Goal: Task Accomplishment & Management: Complete application form

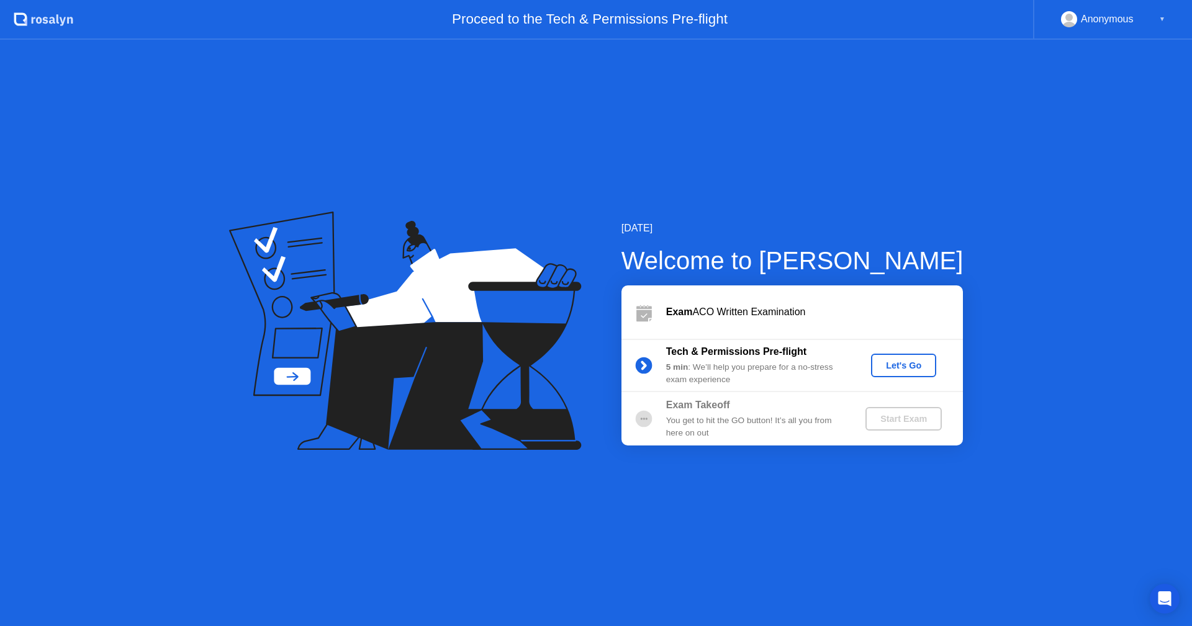
click at [901, 373] on button "Let's Go" at bounding box center [903, 366] width 65 height 24
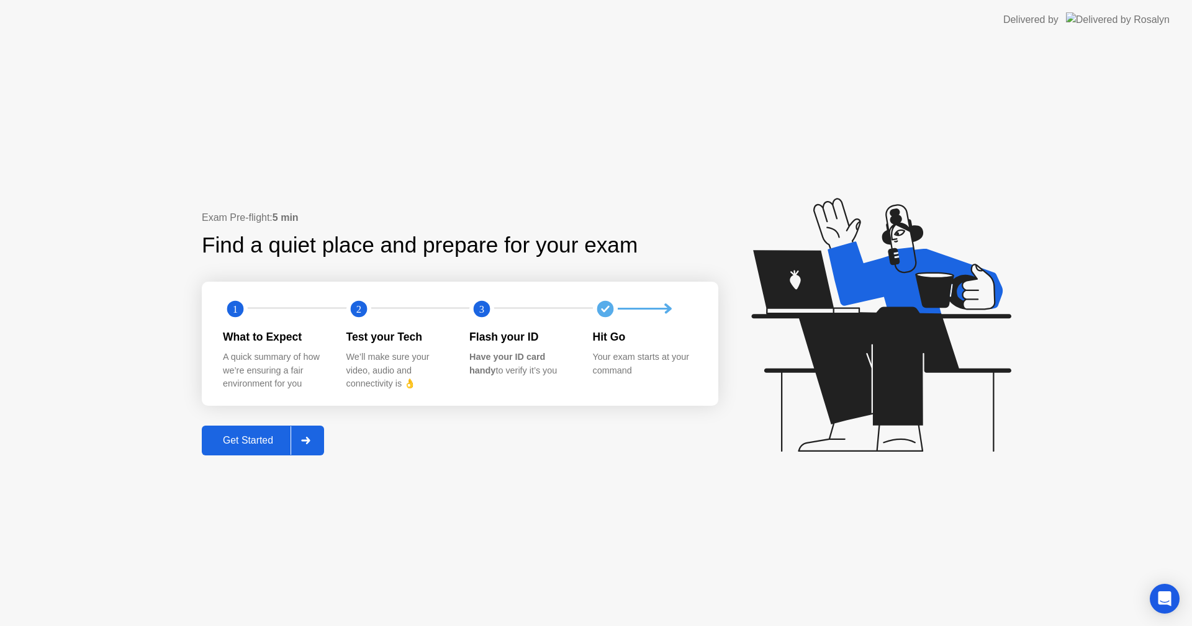
click at [269, 443] on div "Get Started" at bounding box center [247, 440] width 85 height 11
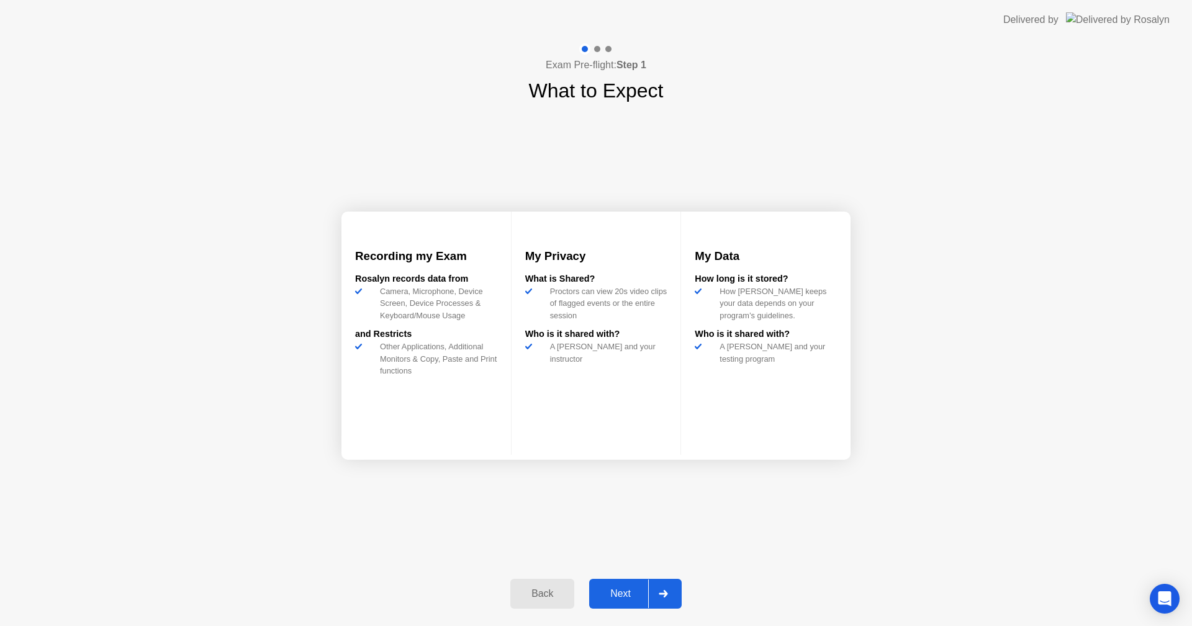
click at [628, 597] on div "Next" at bounding box center [620, 594] width 55 height 11
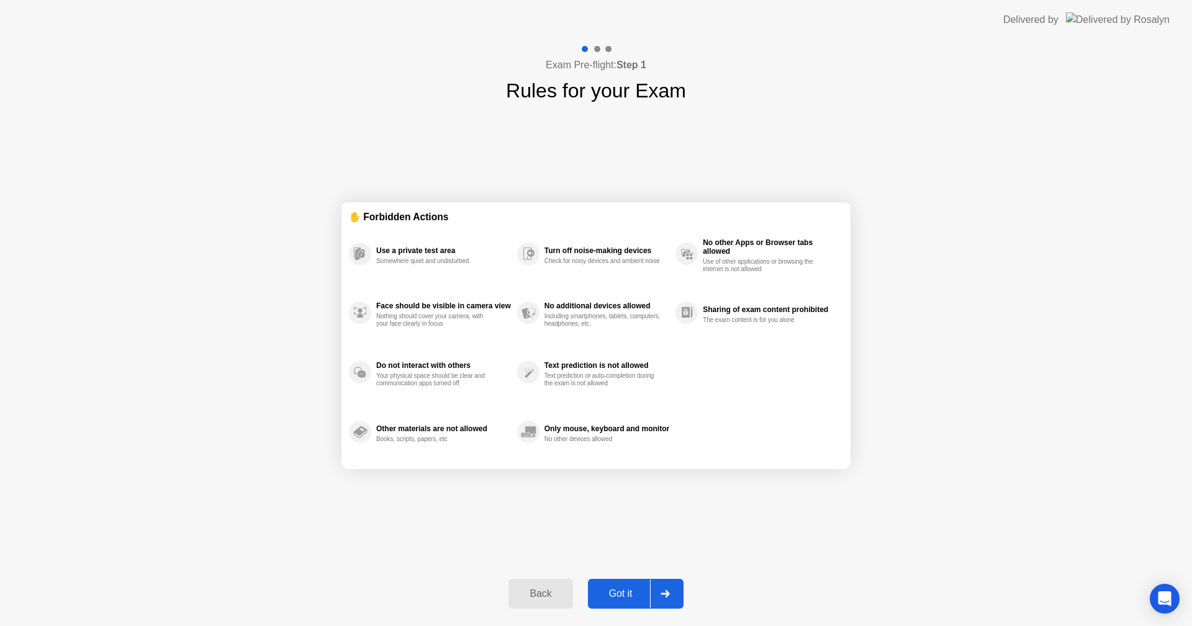
click at [638, 592] on div "Got it" at bounding box center [621, 594] width 58 height 11
select select "**********"
select select "*******"
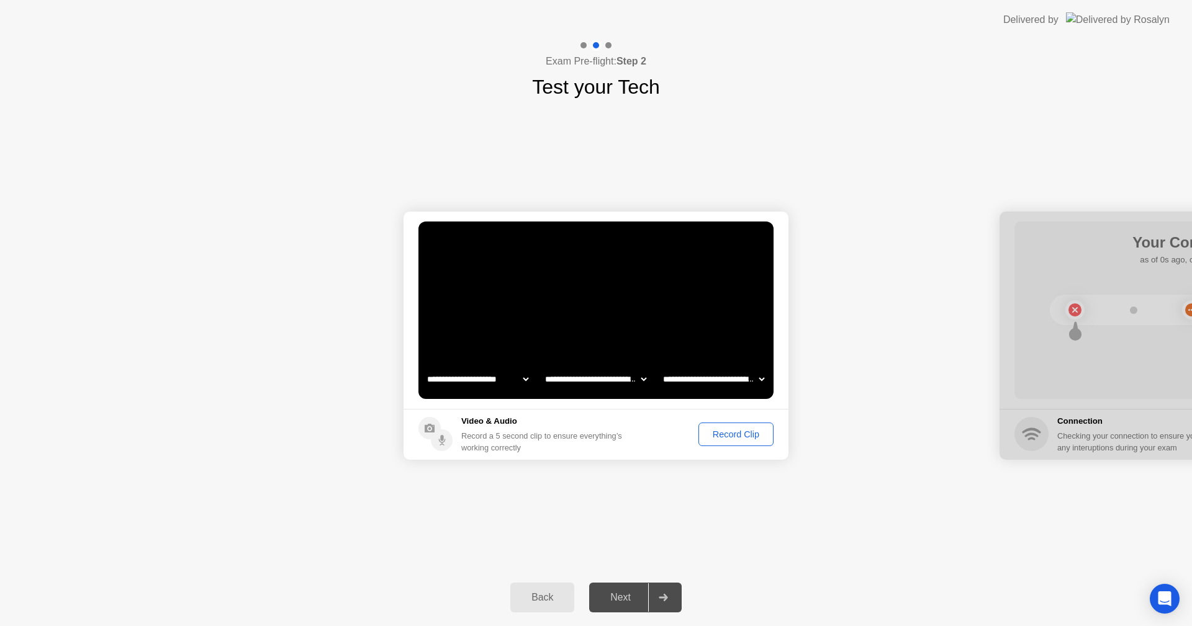
click at [746, 431] on div "Record Clip" at bounding box center [736, 435] width 66 height 10
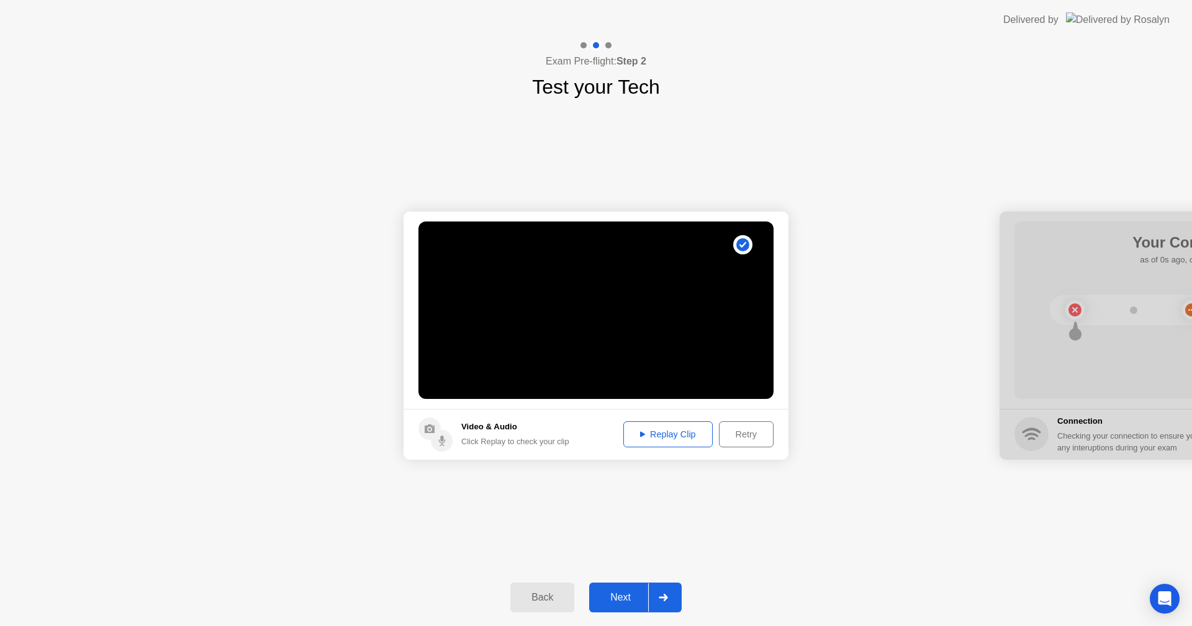
click at [633, 602] on div "Next" at bounding box center [620, 597] width 55 height 11
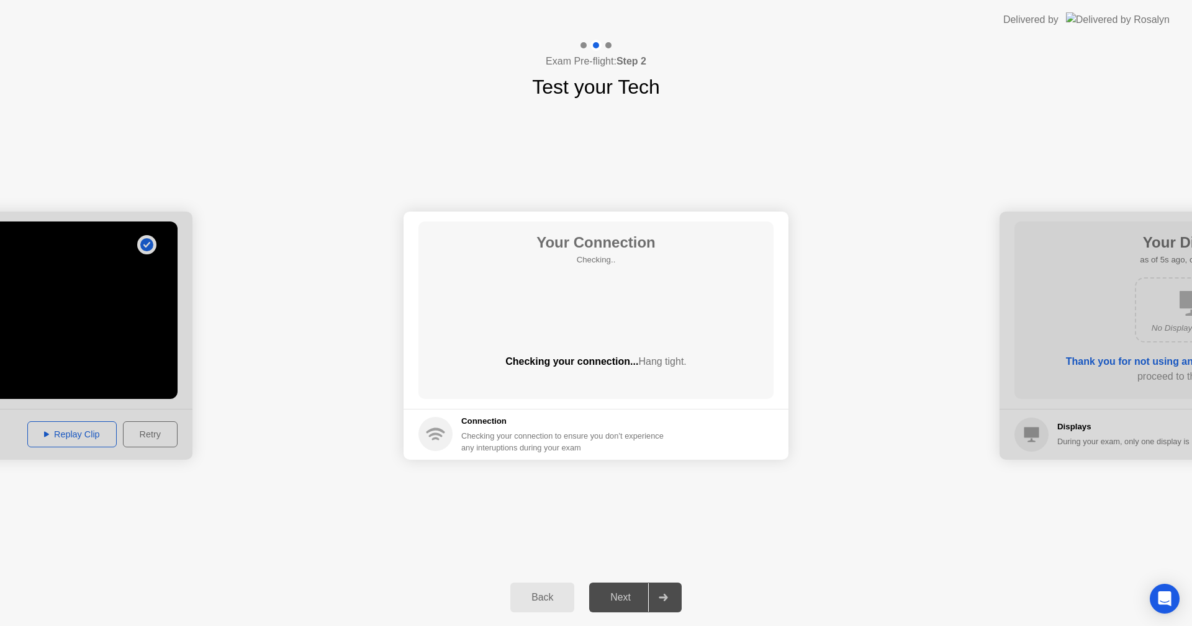
click at [107, 363] on div at bounding box center [0, 336] width 385 height 248
click at [533, 603] on div "Back" at bounding box center [542, 597] width 56 height 11
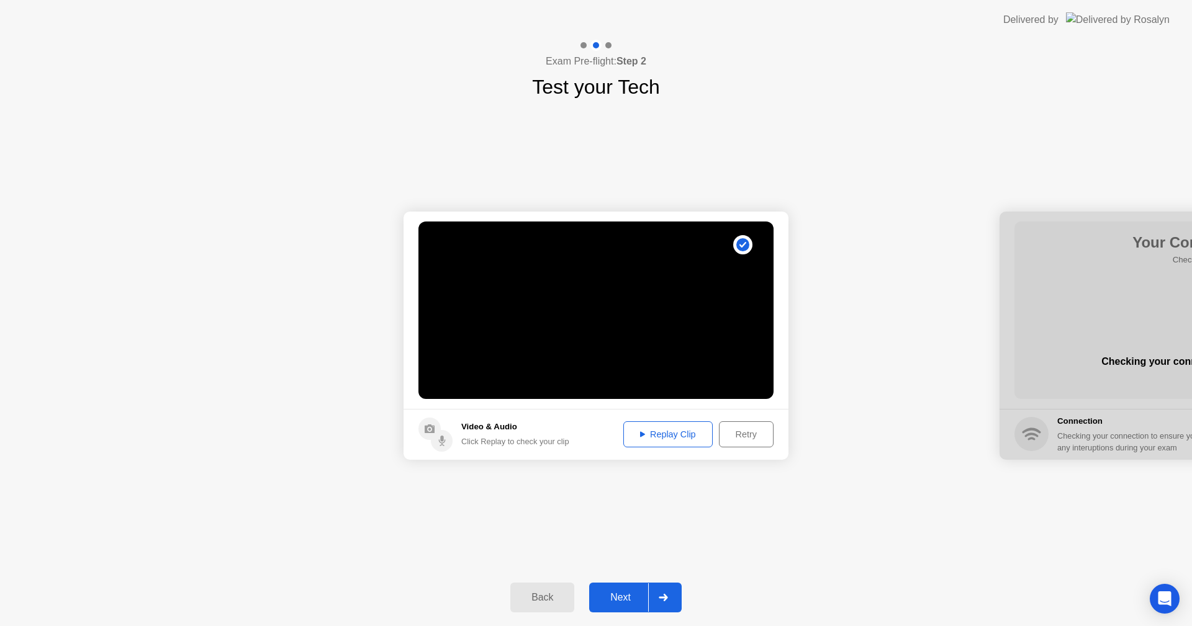
click at [700, 435] on div "Replay Clip" at bounding box center [668, 435] width 81 height 10
click at [754, 435] on div "Retry" at bounding box center [746, 435] width 46 height 10
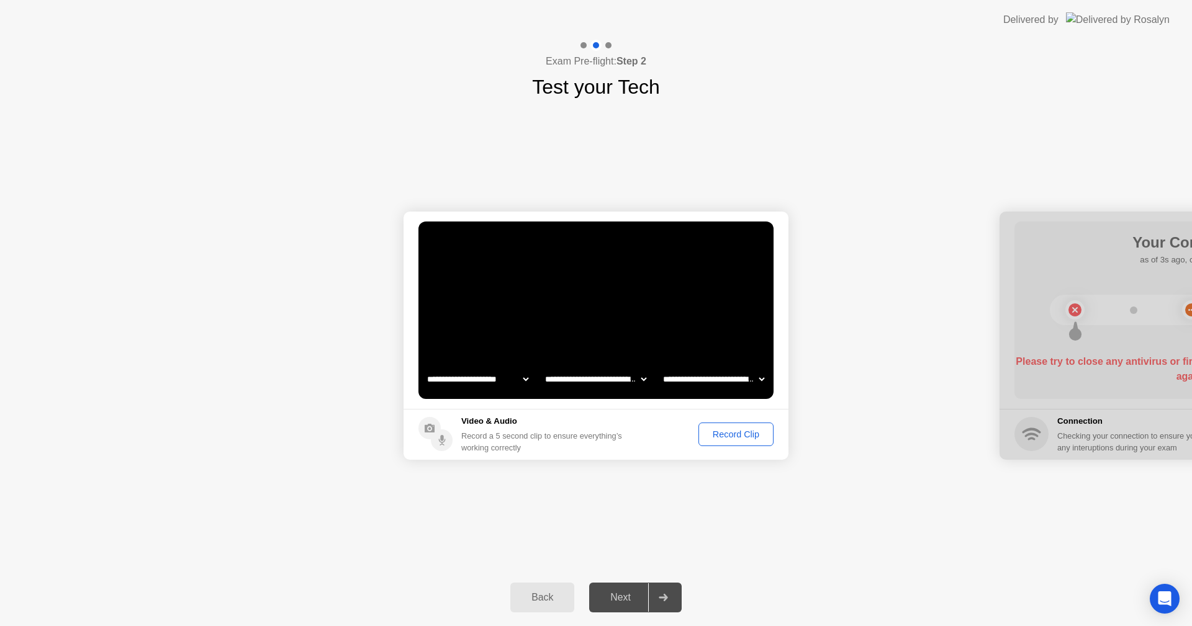
click at [718, 382] on select "**********" at bounding box center [714, 379] width 106 height 25
select select "**********"
click at [661, 367] on select "**********" at bounding box center [714, 379] width 106 height 25
click at [752, 436] on div "Record Clip" at bounding box center [736, 435] width 66 height 10
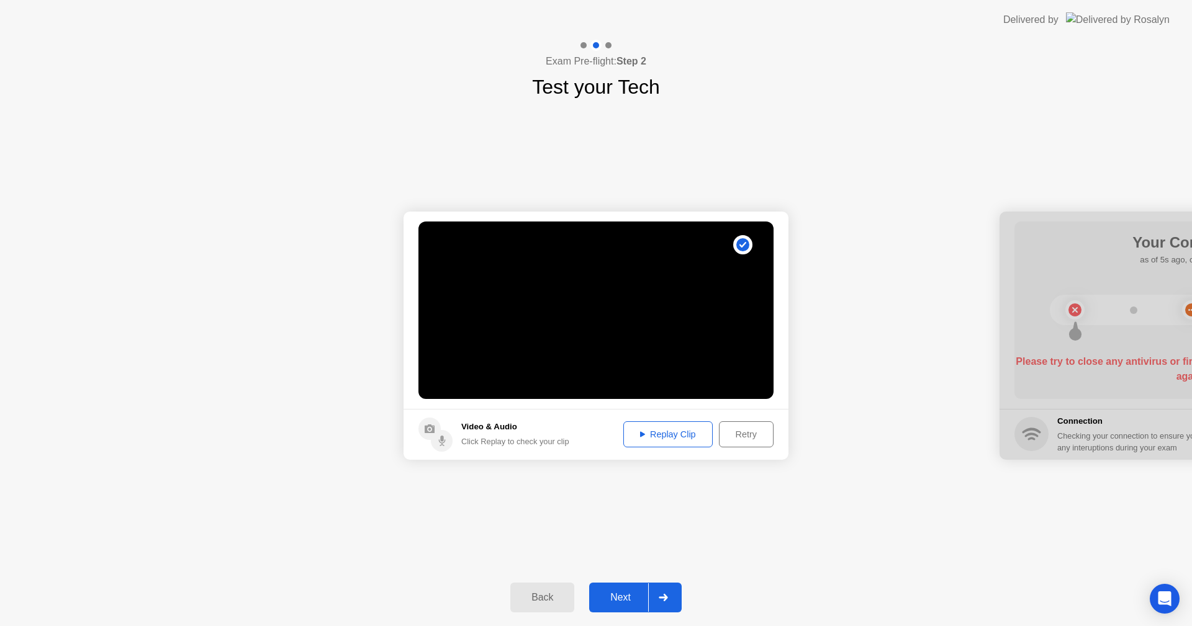
click at [692, 432] on div "Replay Clip" at bounding box center [668, 435] width 81 height 10
click at [620, 602] on div "Next" at bounding box center [620, 597] width 55 height 11
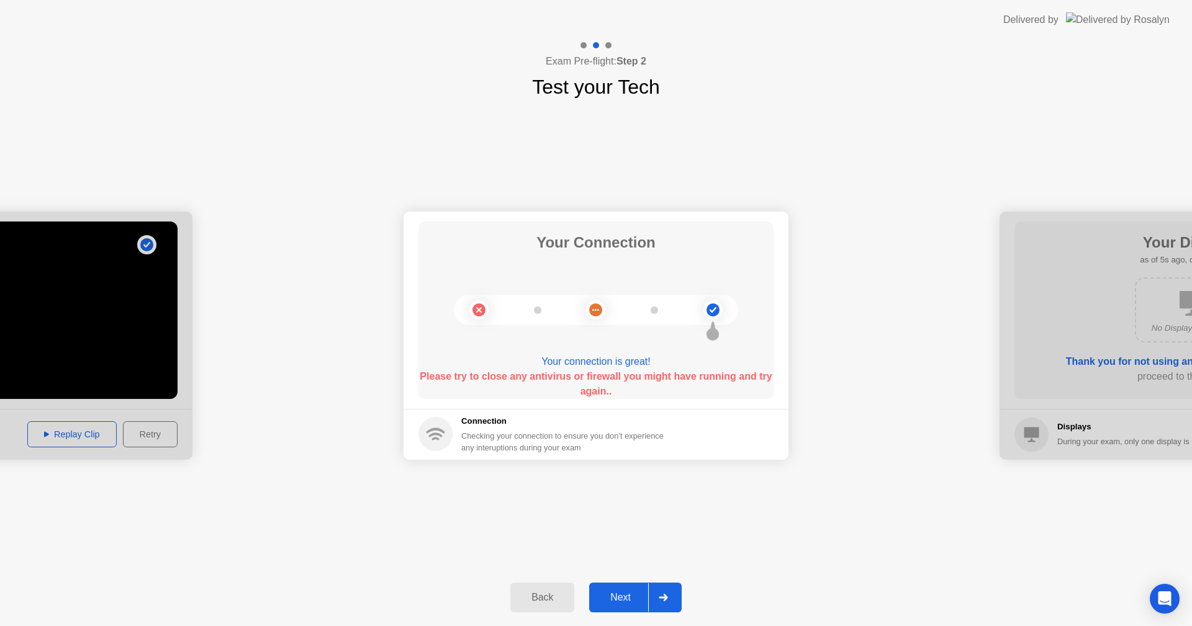
click at [624, 598] on div "Next" at bounding box center [620, 597] width 55 height 11
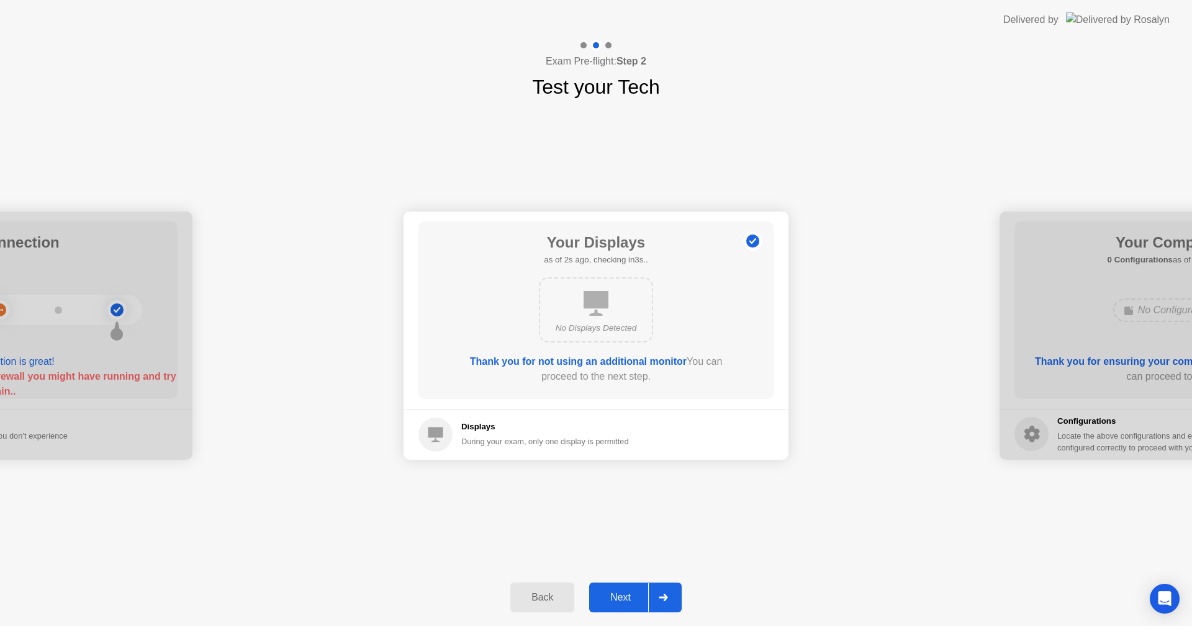
click at [630, 593] on div "Next" at bounding box center [620, 597] width 55 height 11
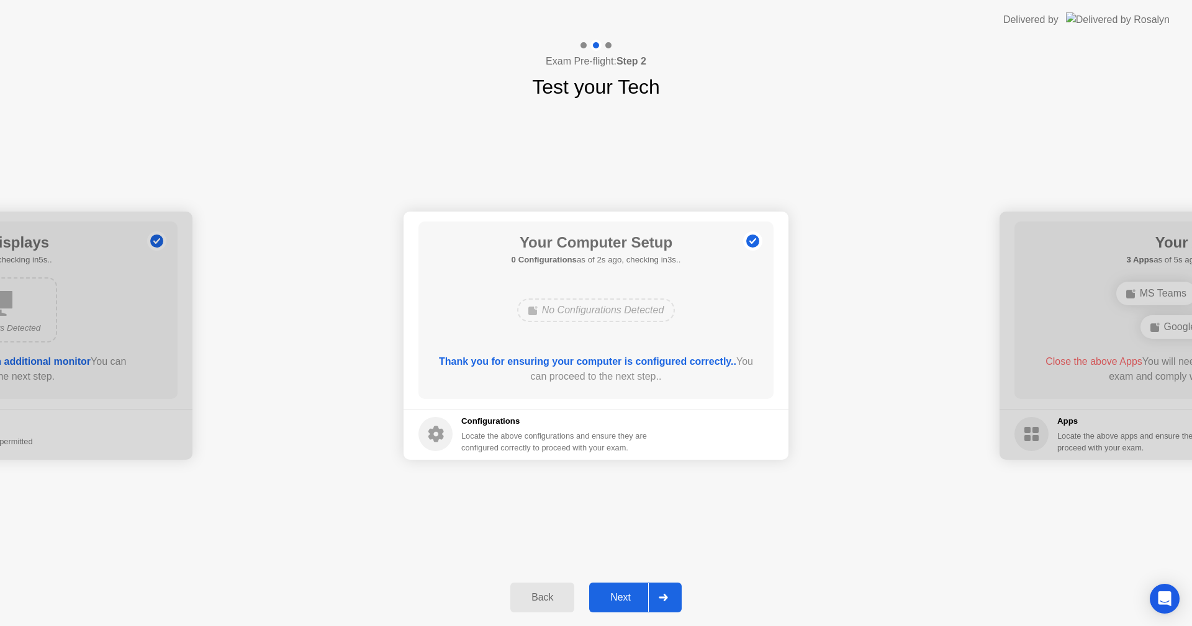
click at [638, 597] on div "Next" at bounding box center [620, 597] width 55 height 11
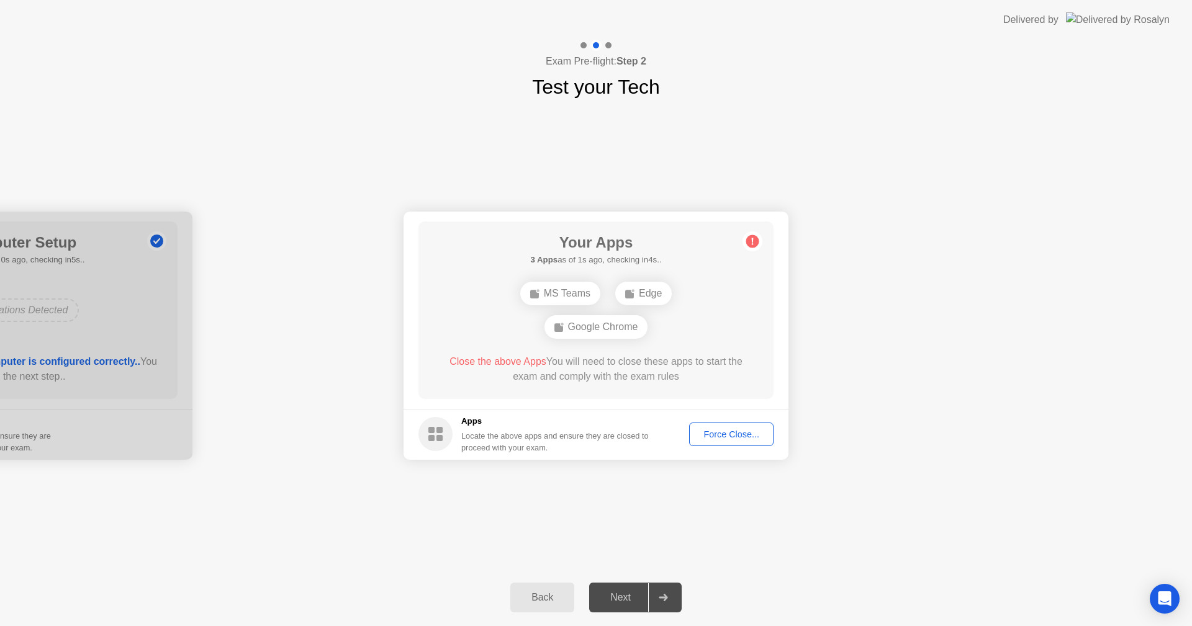
click at [739, 438] on div "Force Close..." at bounding box center [731, 435] width 76 height 10
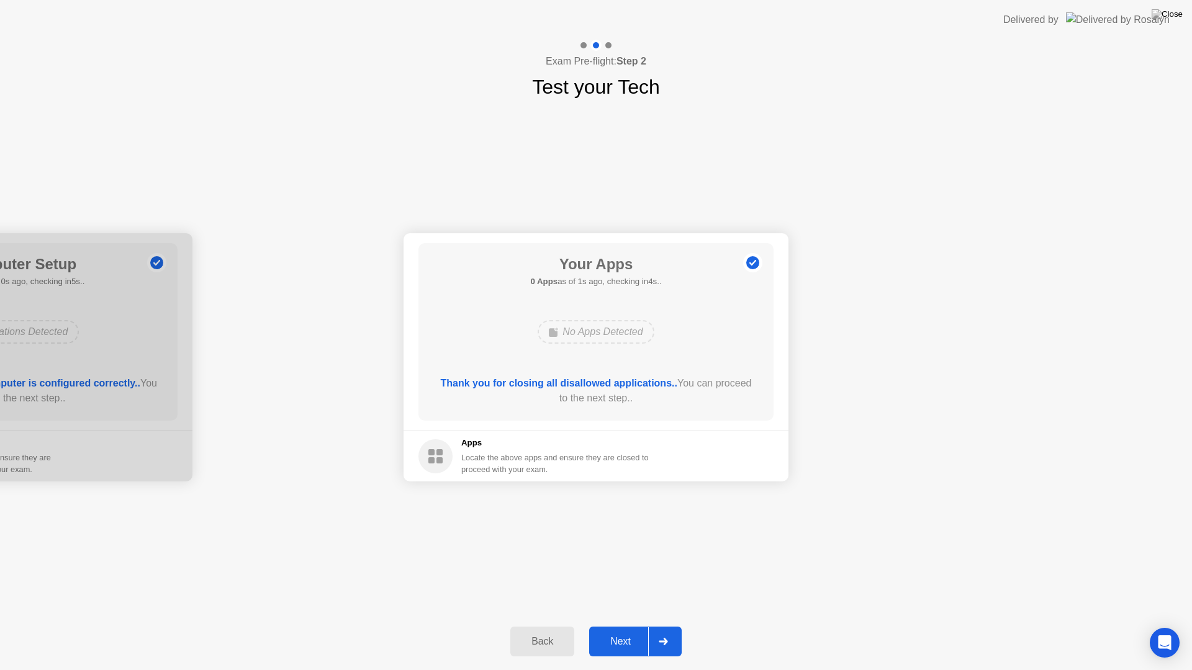
click at [628, 626] on div "Next" at bounding box center [620, 641] width 55 height 11
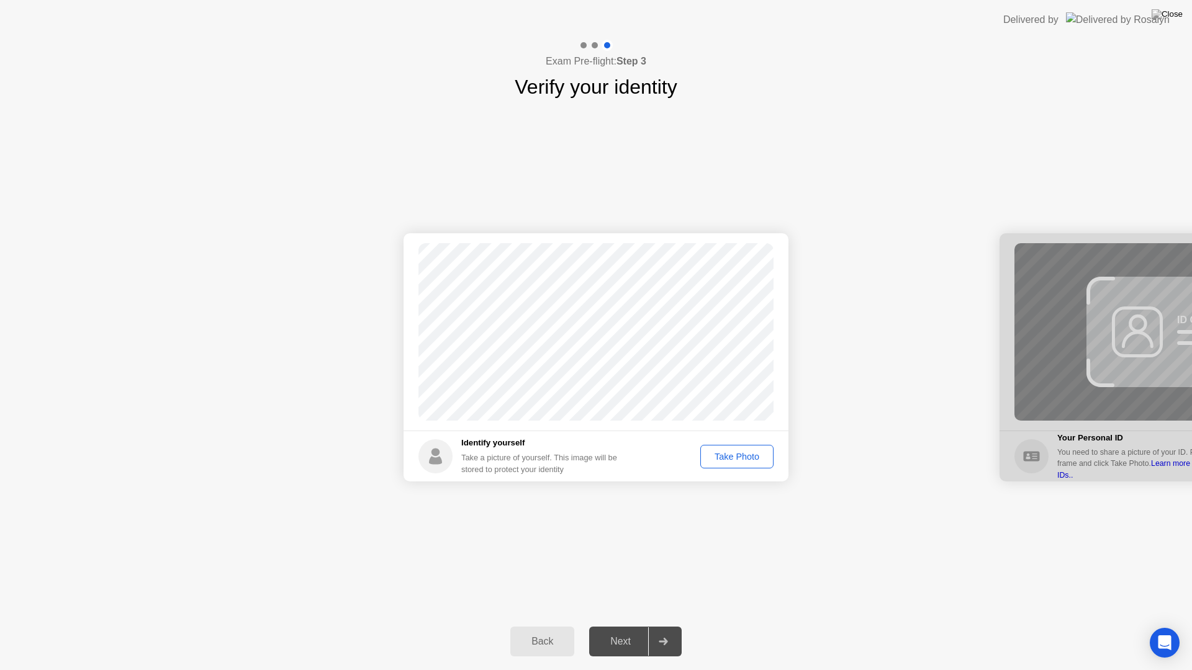
click at [720, 453] on div "Take Photo" at bounding box center [737, 457] width 65 height 10
click at [759, 457] on div "Retake" at bounding box center [745, 457] width 48 height 10
click at [757, 459] on div "Take Photo" at bounding box center [737, 457] width 65 height 10
click at [626, 626] on div "Next" at bounding box center [620, 641] width 55 height 11
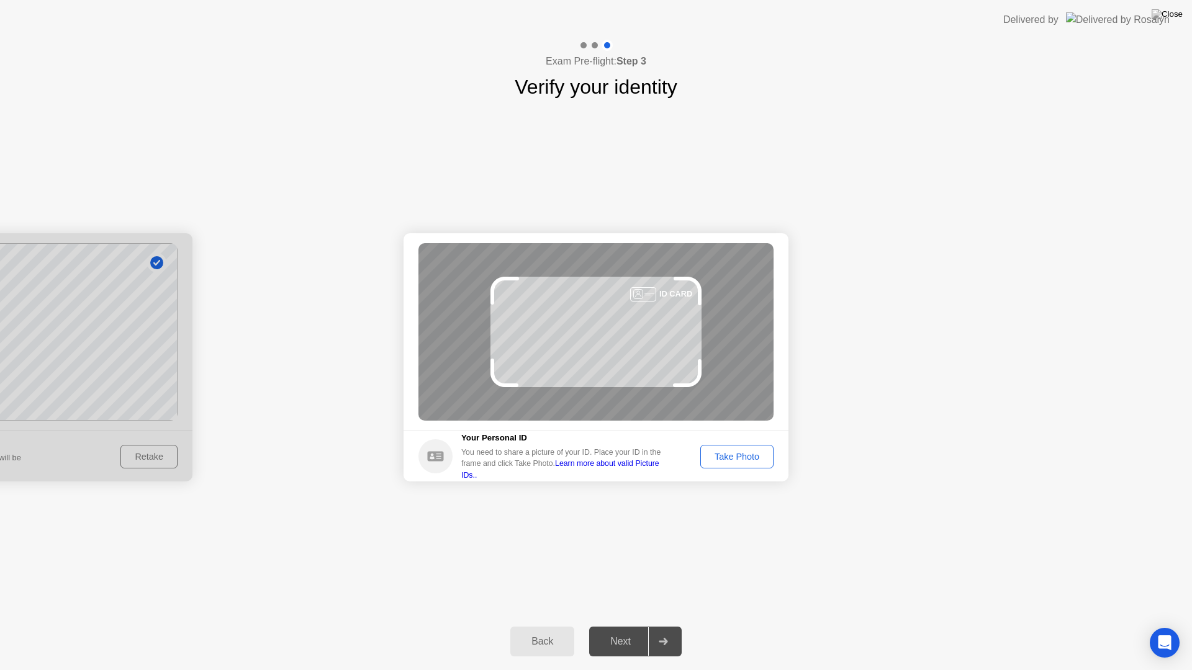
click at [756, 456] on div "Take Photo" at bounding box center [737, 457] width 65 height 10
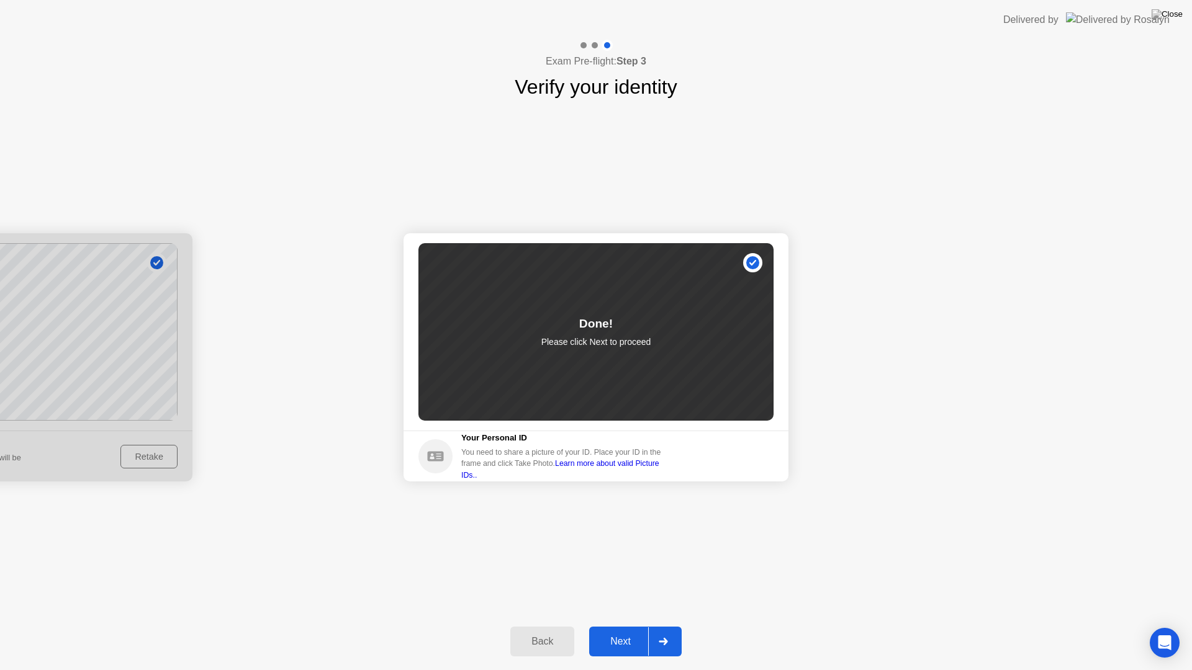
click at [610, 626] on div "Next" at bounding box center [620, 641] width 55 height 11
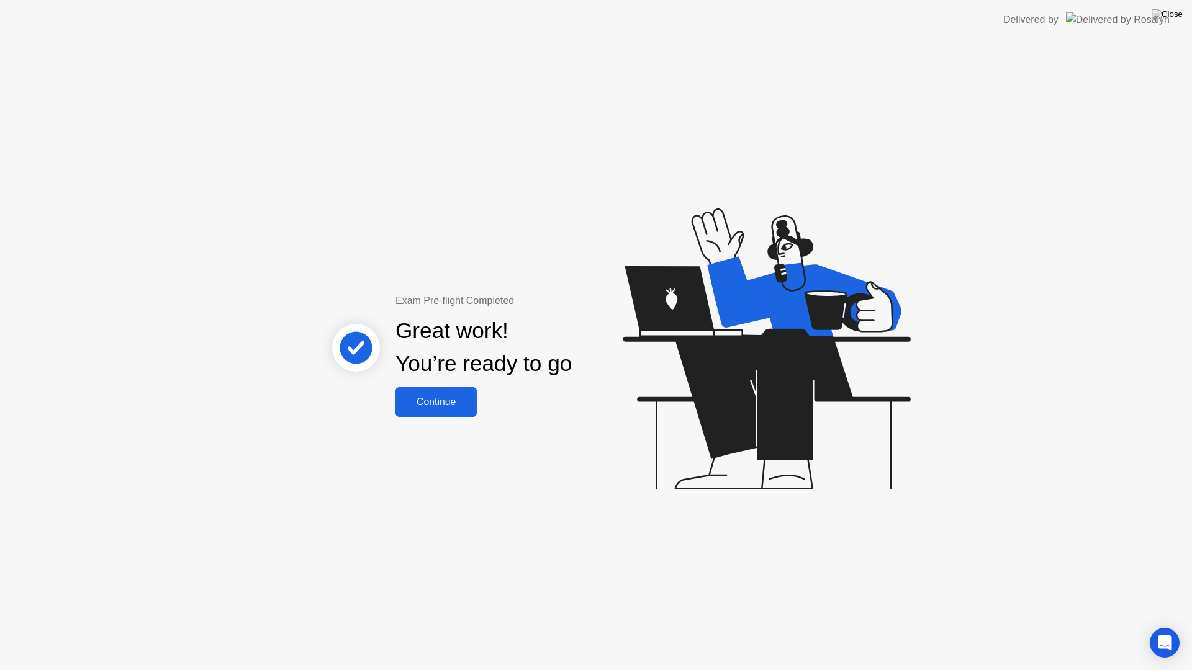
click at [450, 392] on button "Continue" at bounding box center [435, 402] width 81 height 30
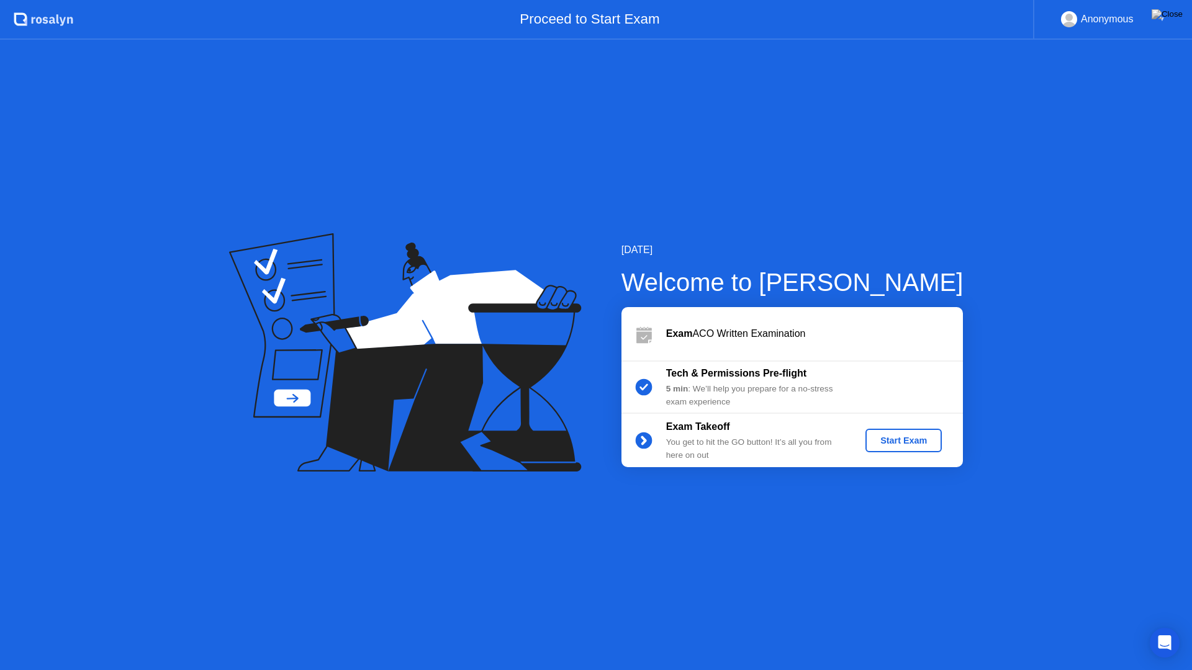
click at [899, 448] on button "Start Exam" at bounding box center [903, 441] width 76 height 24
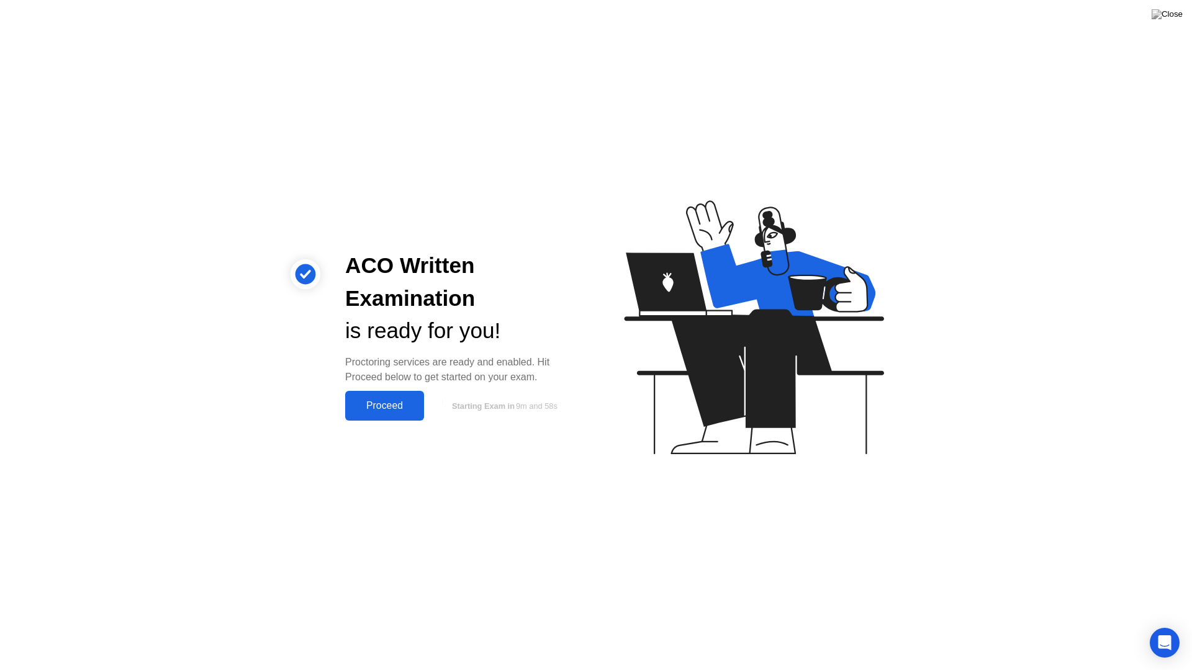
click at [413, 405] on div "Proceed" at bounding box center [384, 405] width 71 height 11
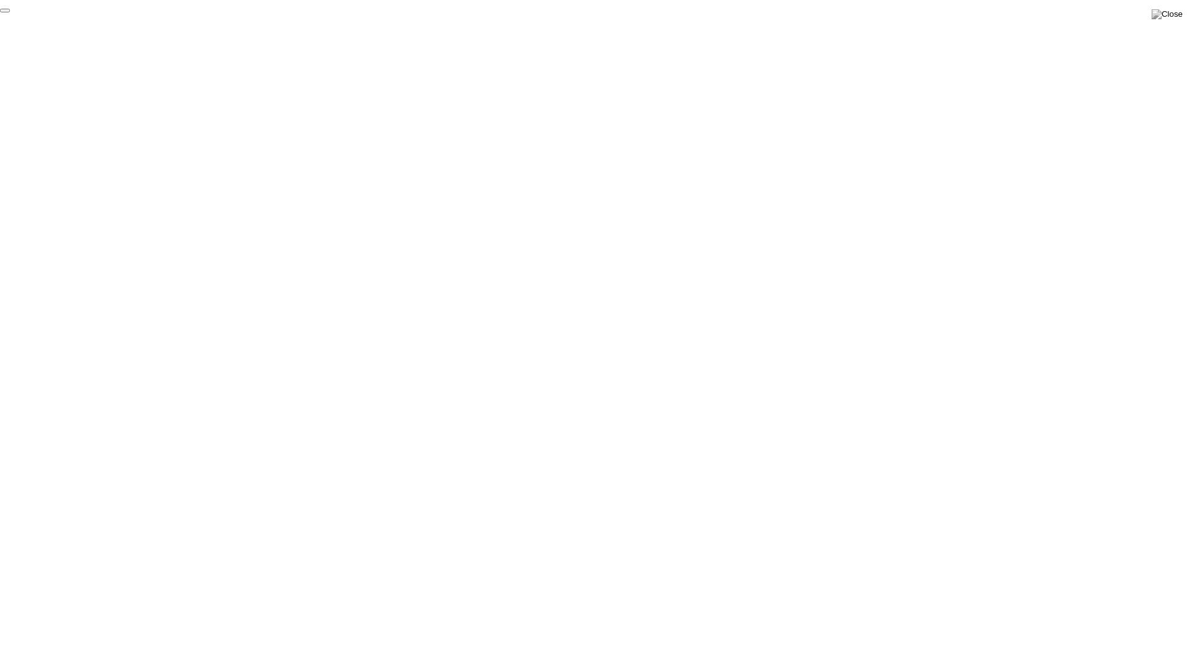
click div "End Proctoring Session"
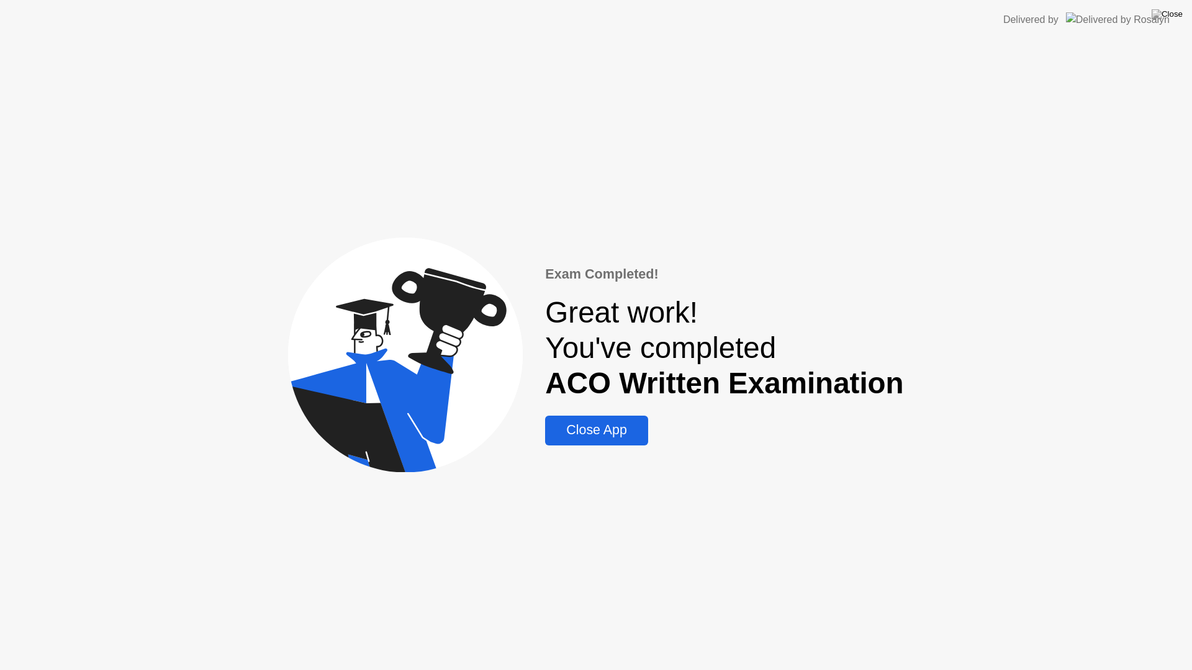
click at [635, 428] on div "Close App" at bounding box center [596, 431] width 95 height 16
